Goal: Find specific page/section: Find specific page/section

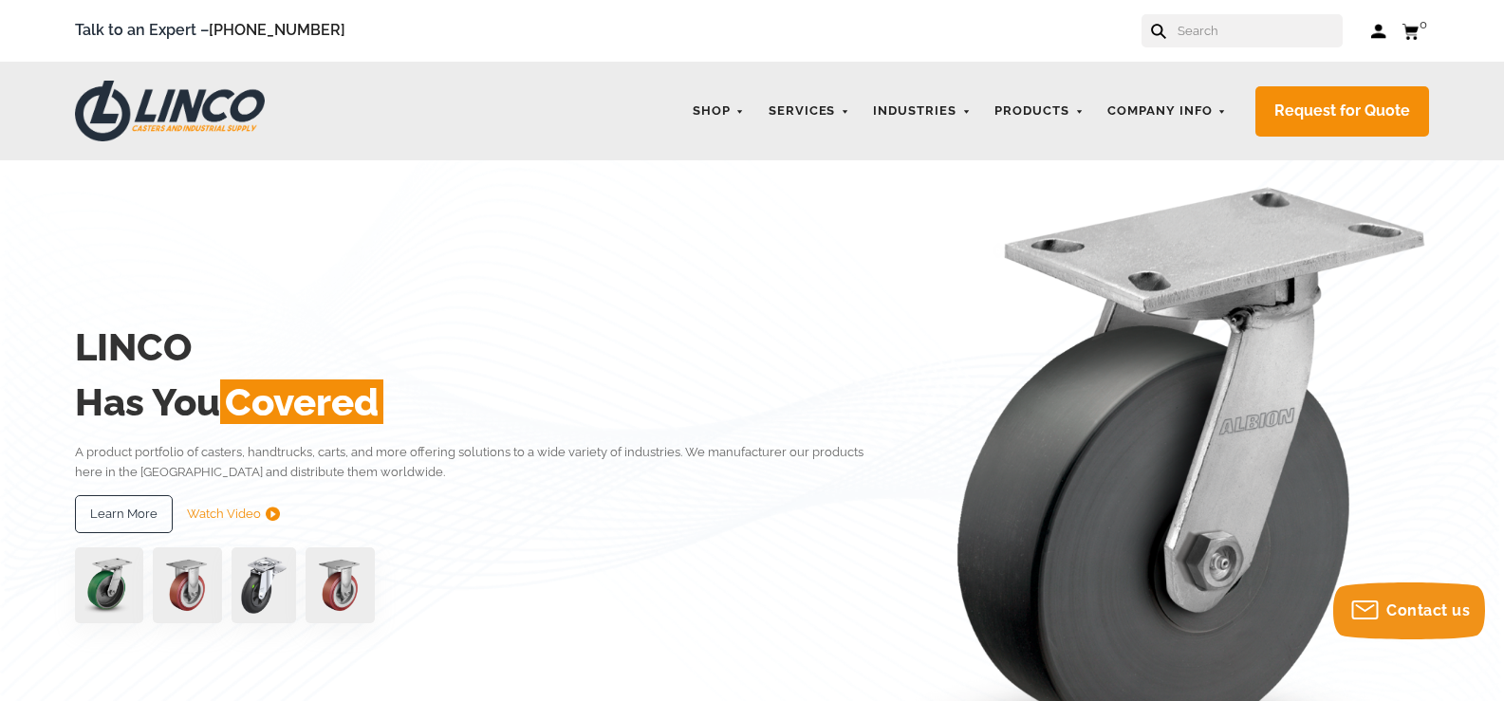
click at [1242, 36] on input "text" at bounding box center [1259, 30] width 167 height 33
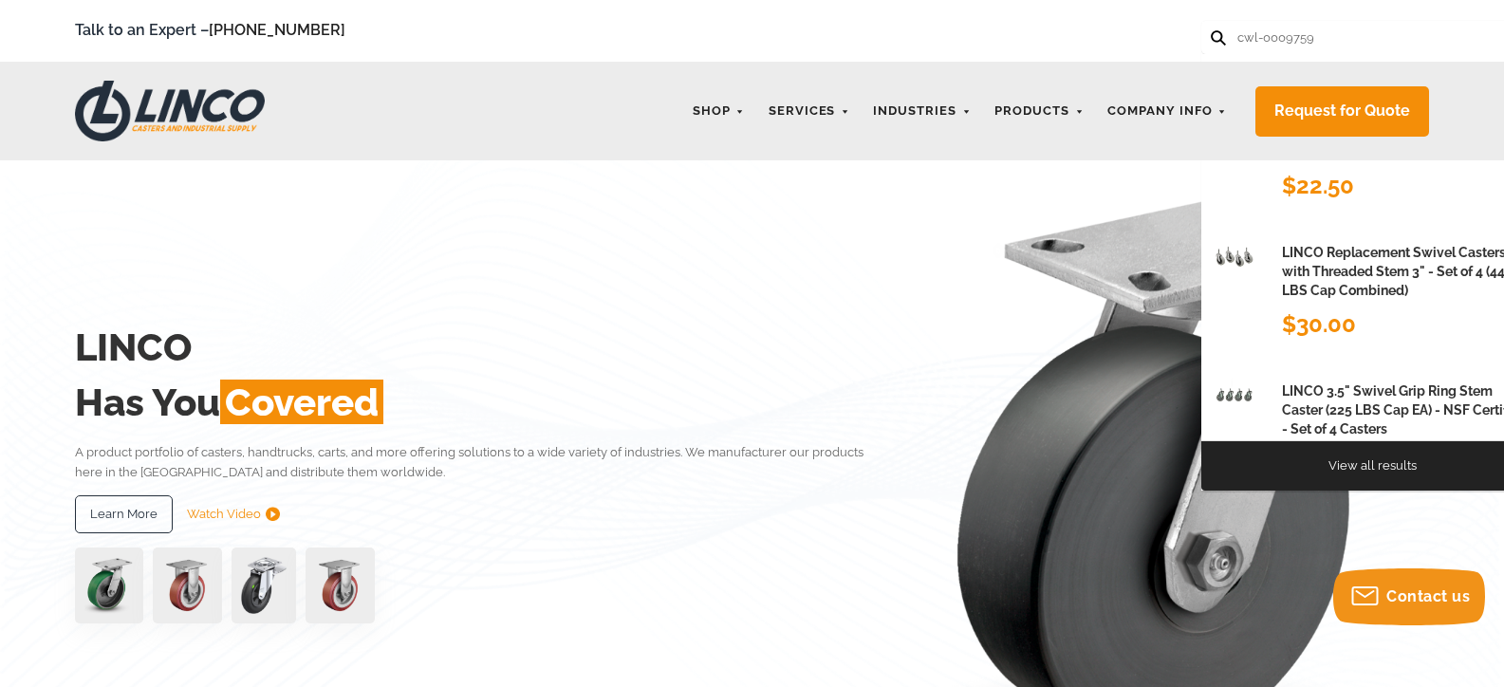
type input "cwl-0009759"
click at [1211, 30] on button at bounding box center [1217, 36] width 12 height 12
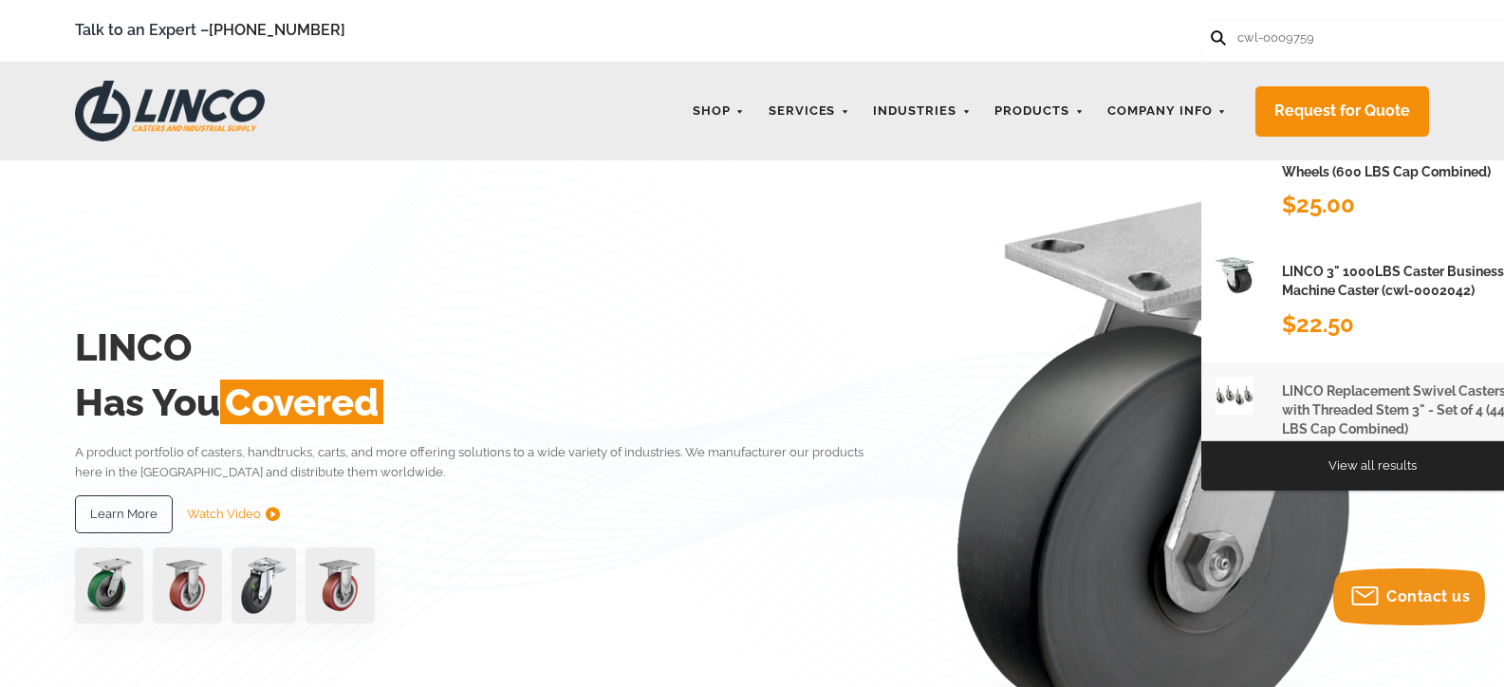
click at [1349, 411] on h1 "LINCO Replacement Swivel Casters with Threaded Stem 3" - Set of 4 (440 LBS Cap …" at bounding box center [1405, 411] width 247 height 58
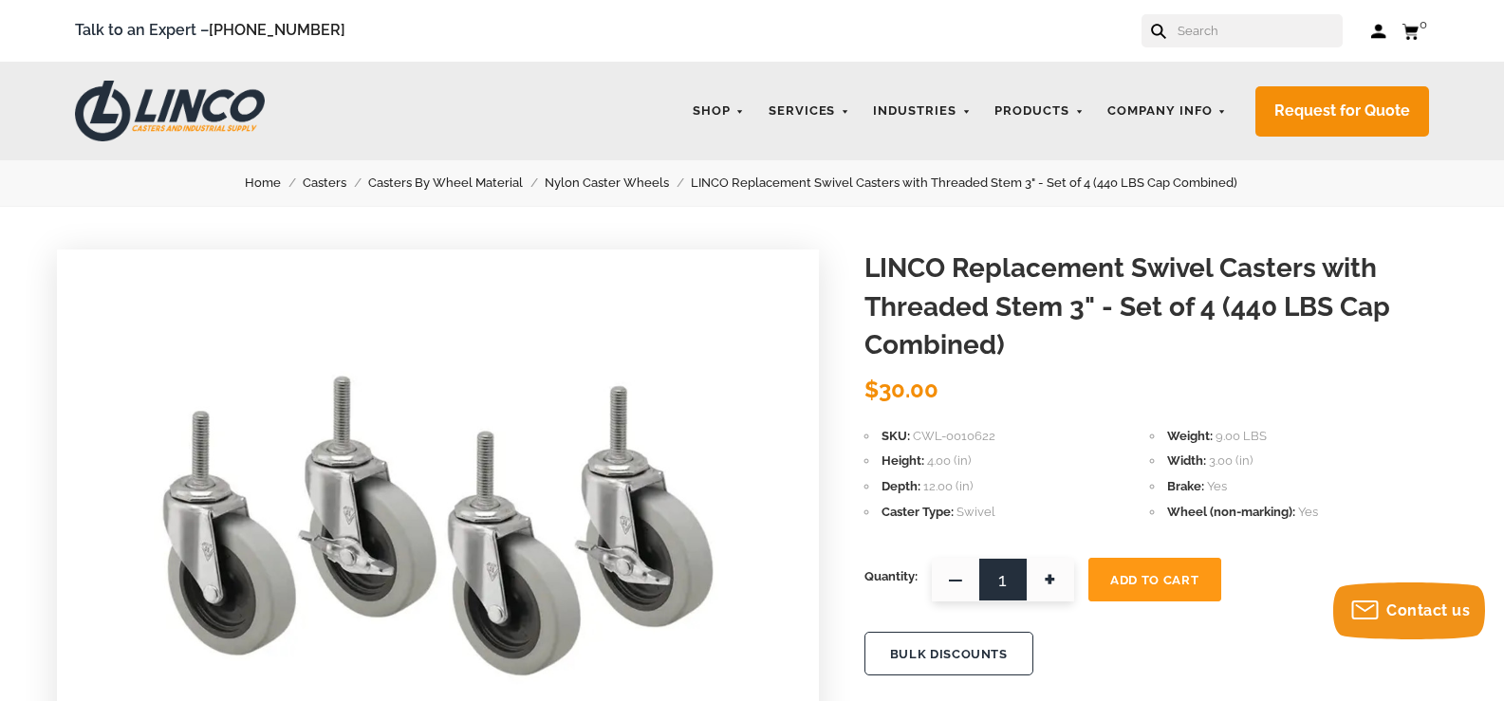
click at [1220, 28] on input "text" at bounding box center [1259, 30] width 167 height 33
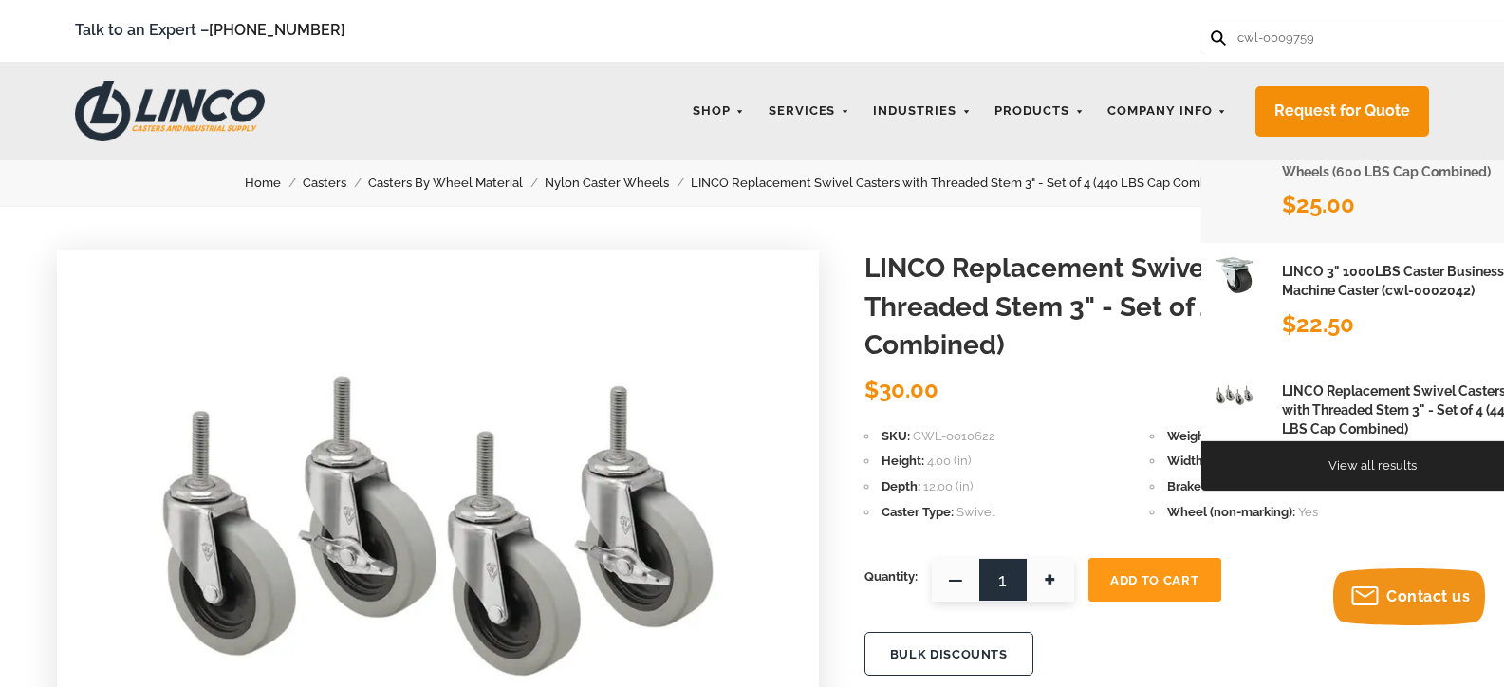
type input "cwl-0009759"
click at [1333, 181] on h1 "LINCO Heavy Duty Office Chair Casters 3" - Set of 5 Polyurethane Swivel Wheels …" at bounding box center [1405, 152] width 247 height 58
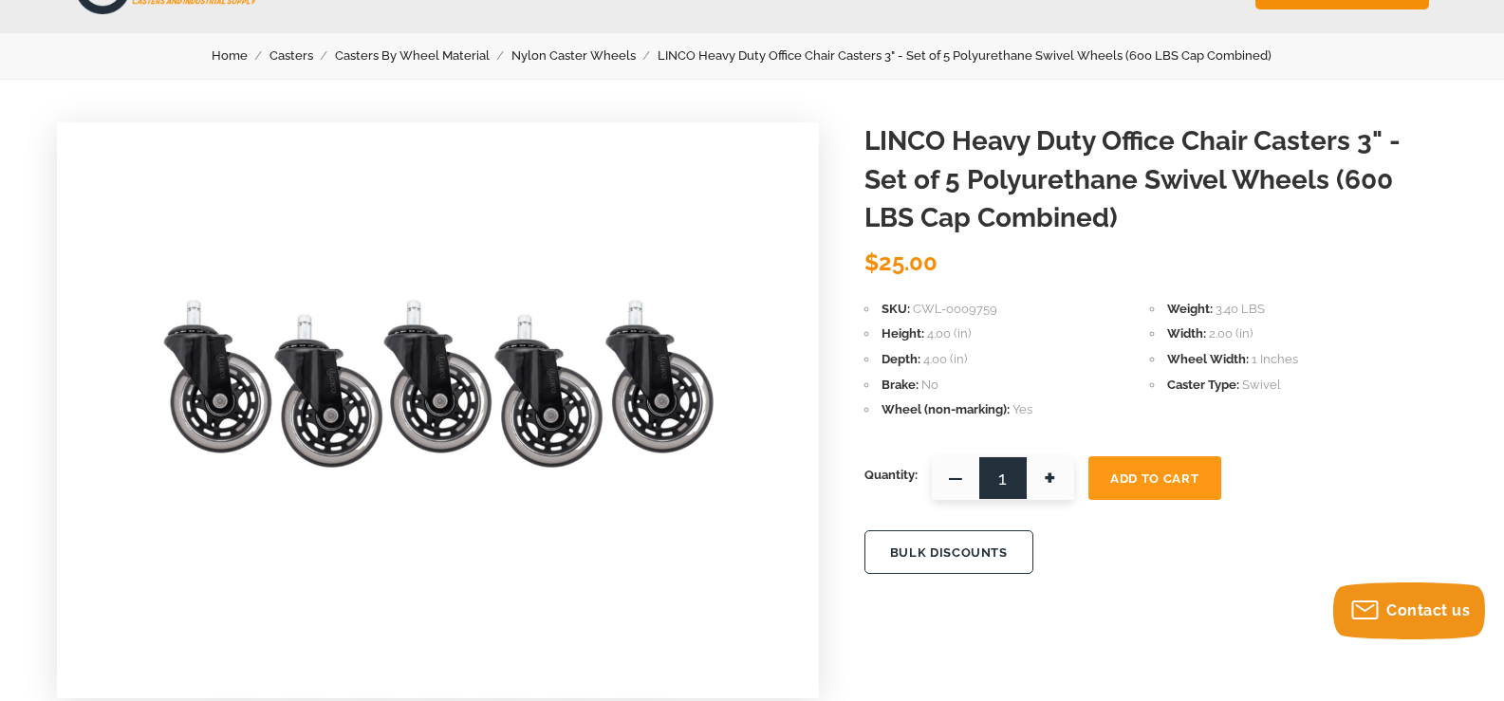
scroll to position [380, 0]
